Goal: Task Accomplishment & Management: Use online tool/utility

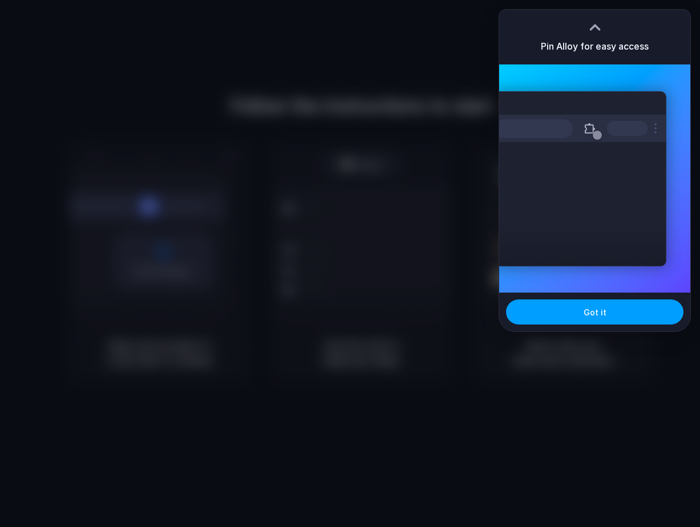
click at [588, 308] on span "Got it" at bounding box center [595, 313] width 23 height 12
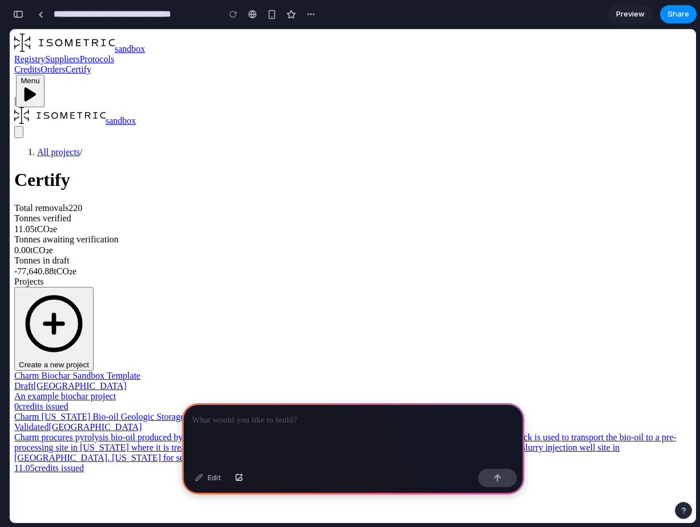
scroll to position [31, 0]
click at [65, 147] on link "All projects" at bounding box center [58, 152] width 43 height 10
click at [66, 64] on span "Orders" at bounding box center [53, 69] width 25 height 10
click at [485, 454] on div at bounding box center [353, 434] width 342 height 61
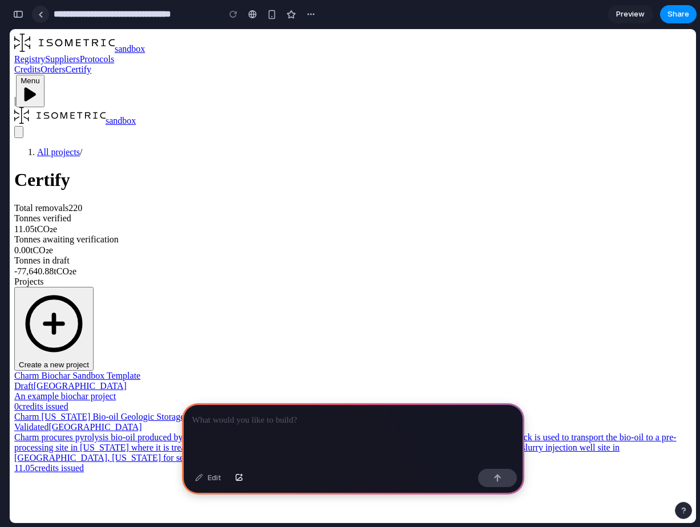
click at [36, 17] on link at bounding box center [40, 14] width 17 height 17
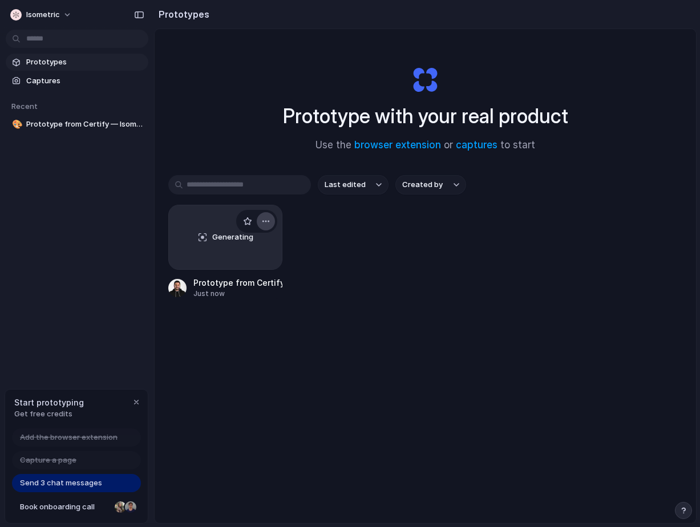
click at [266, 216] on button "button" at bounding box center [266, 221] width 18 height 18
click at [333, 318] on div "Open in new tab Rename Copy link Delete" at bounding box center [350, 263] width 700 height 527
click at [217, 265] on div "Generating" at bounding box center [225, 237] width 113 height 64
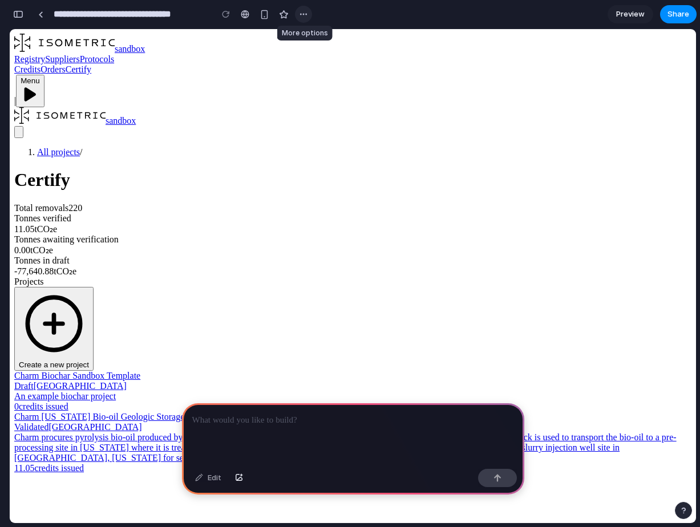
click at [302, 15] on div "button" at bounding box center [303, 14] width 9 height 9
click at [302, 15] on div "Duplicate Delete" at bounding box center [350, 263] width 700 height 527
click at [325, 429] on div at bounding box center [353, 434] width 342 height 61
click at [184, 412] on span "Charm Kansas Bio-oil Geologic Storage" at bounding box center [99, 417] width 170 height 10
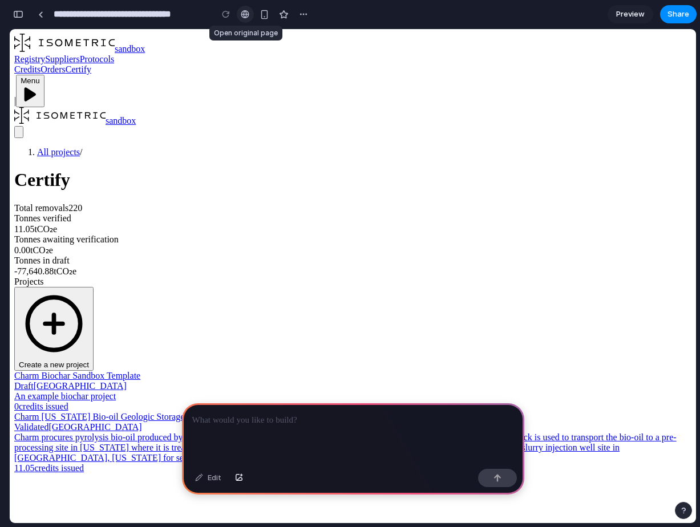
click at [245, 14] on div at bounding box center [245, 14] width 9 height 9
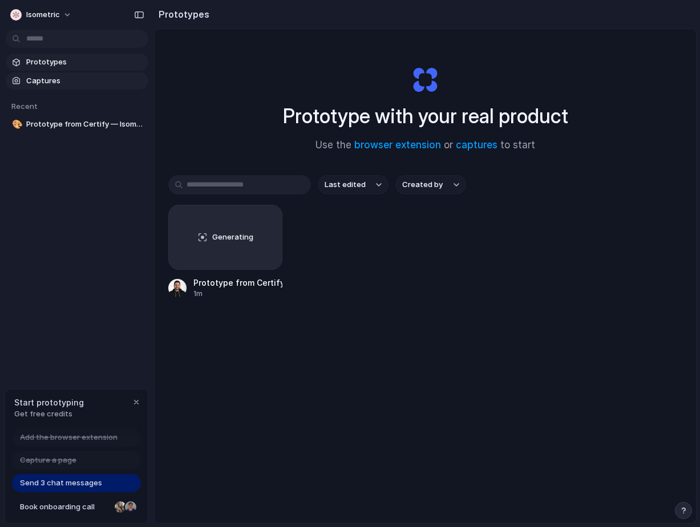
click at [50, 80] on span "Captures" at bounding box center [85, 80] width 118 height 11
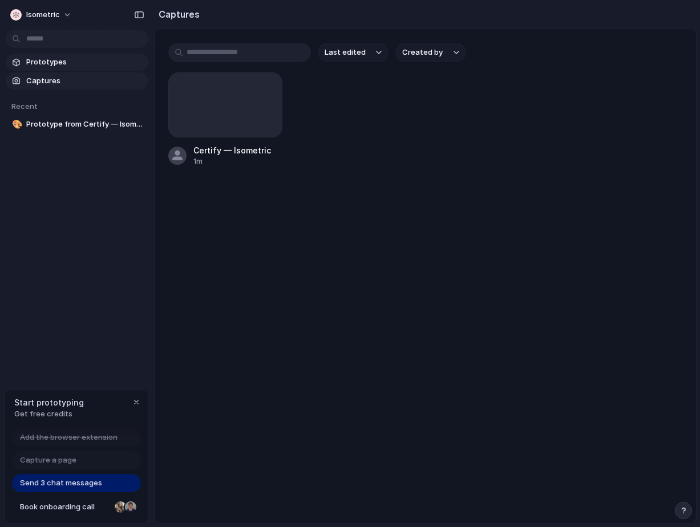
click at [47, 63] on span "Prototypes" at bounding box center [85, 62] width 118 height 11
